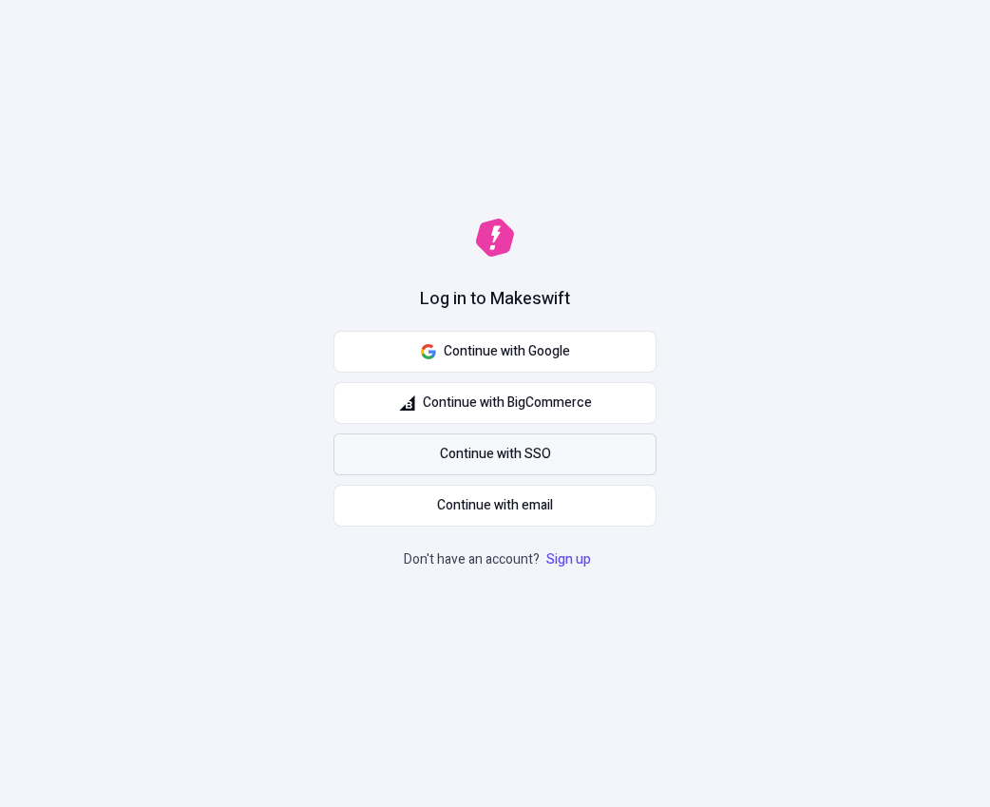
click at [495, 453] on link "Continue with SSO" at bounding box center [495, 454] width 323 height 42
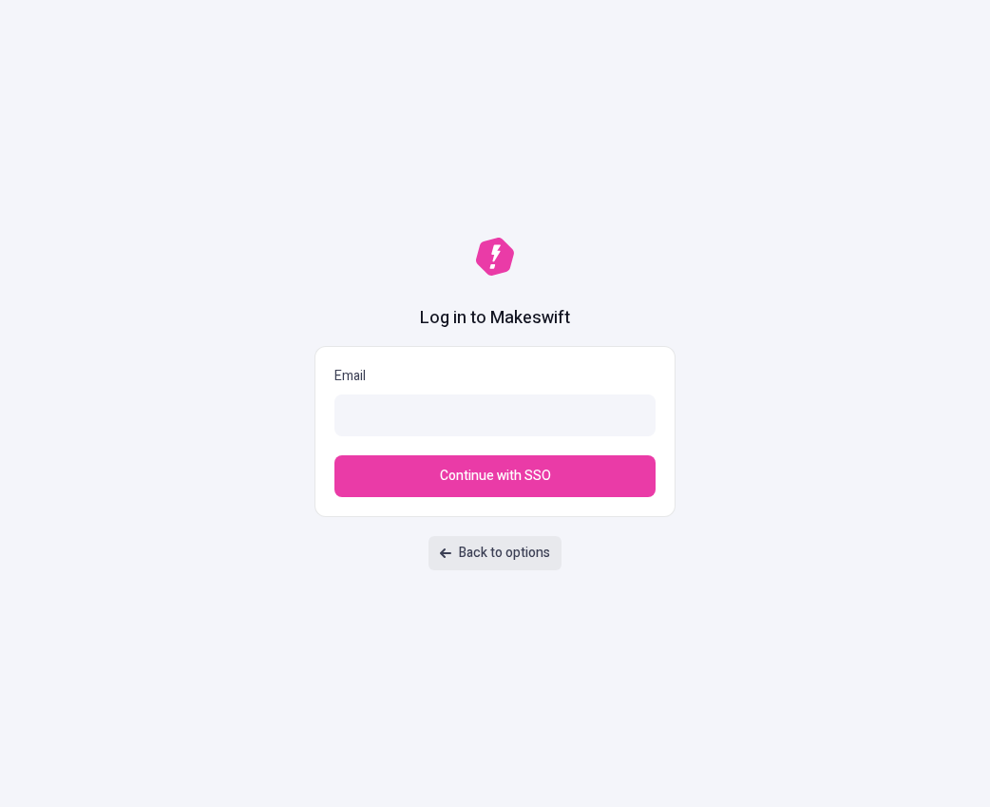
click at [494, 552] on link "Back to options" at bounding box center [495, 553] width 133 height 34
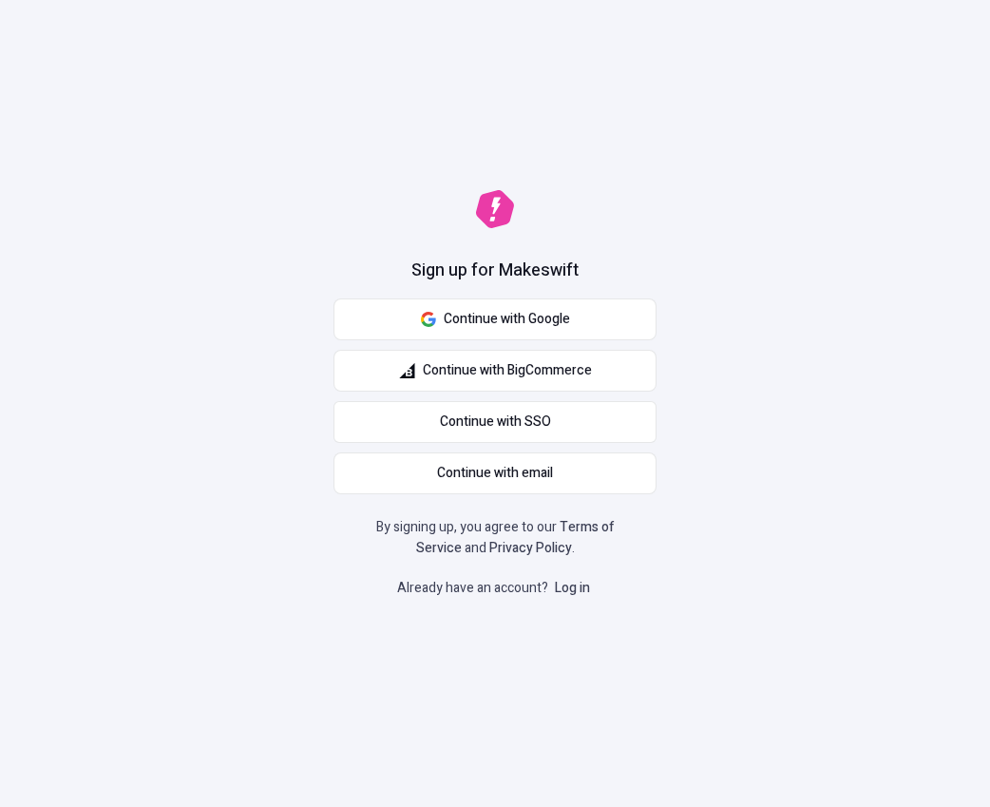
click at [572, 587] on link "Log in" at bounding box center [572, 588] width 43 height 20
